Goal: Information Seeking & Learning: Learn about a topic

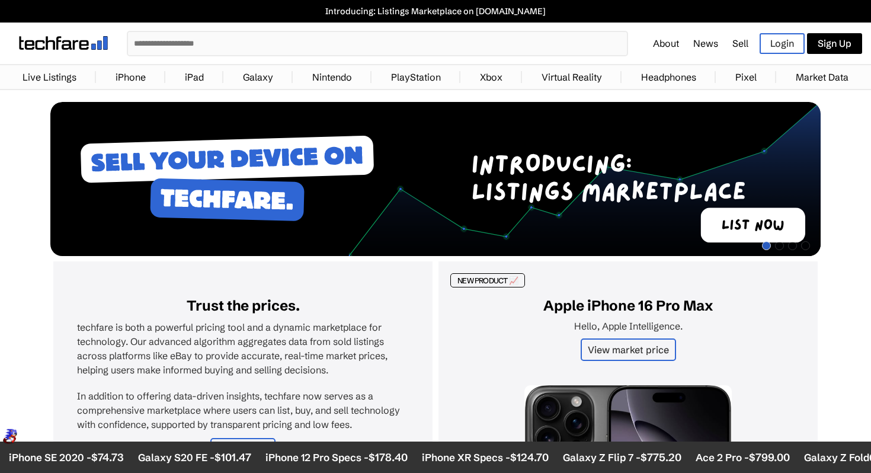
click at [136, 71] on link "iPhone" at bounding box center [131, 77] width 42 height 24
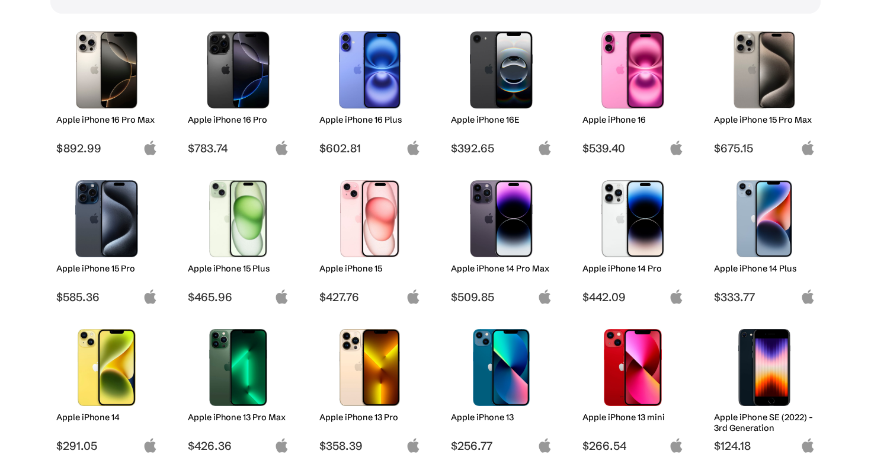
scroll to position [174, 0]
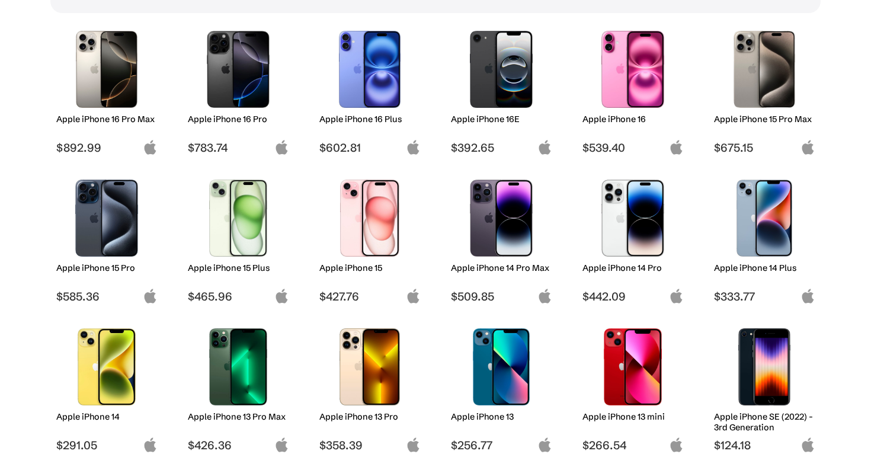
click at [111, 214] on img at bounding box center [107, 218] width 84 height 77
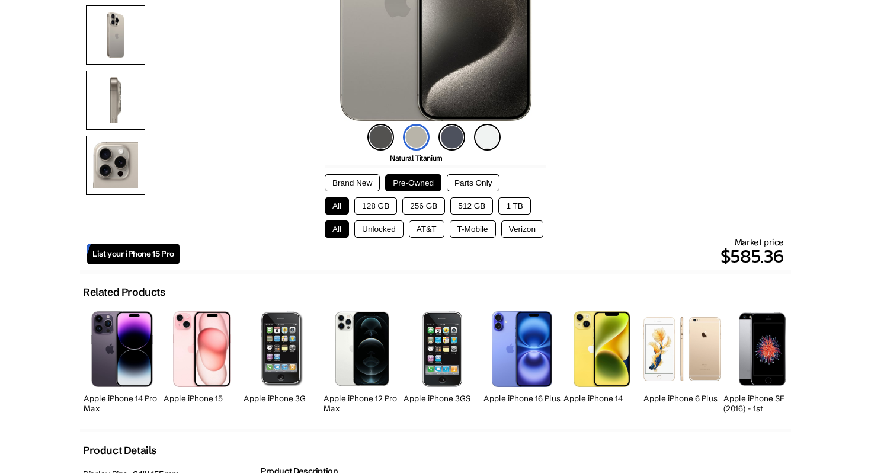
scroll to position [249, 0]
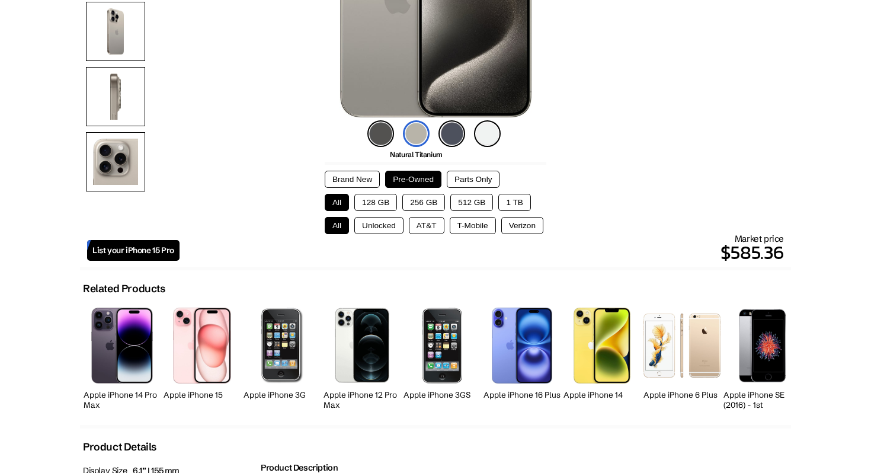
click at [375, 222] on button "Unlocked" at bounding box center [378, 225] width 49 height 17
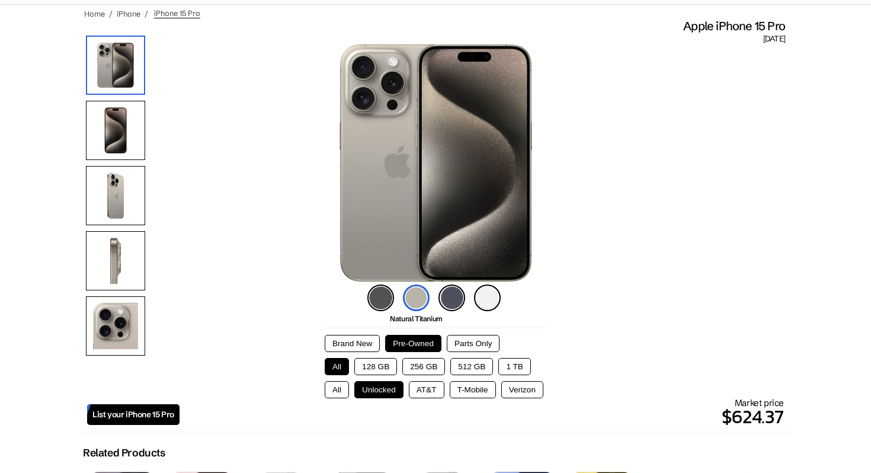
scroll to position [84, 0]
